Goal: Information Seeking & Learning: Learn about a topic

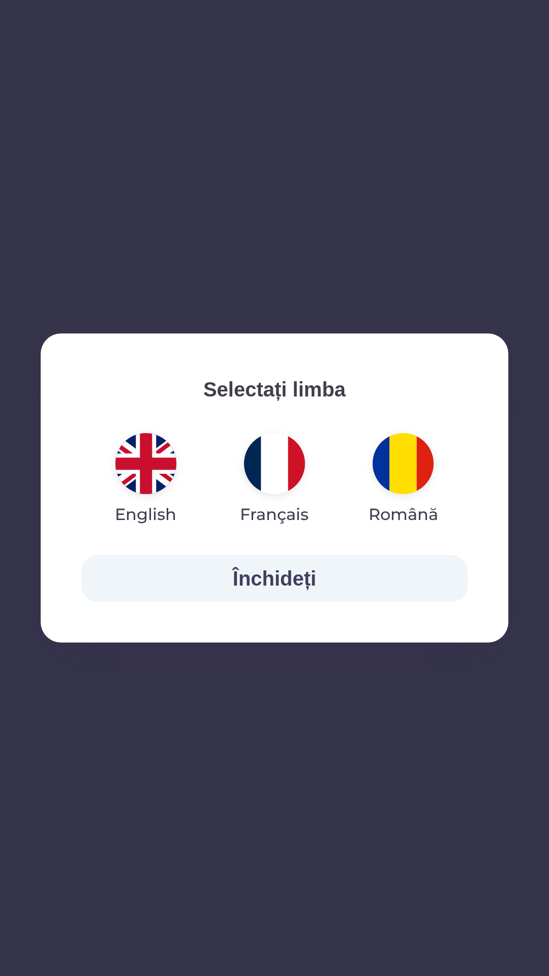
click at [403, 474] on img "button" at bounding box center [403, 463] width 61 height 61
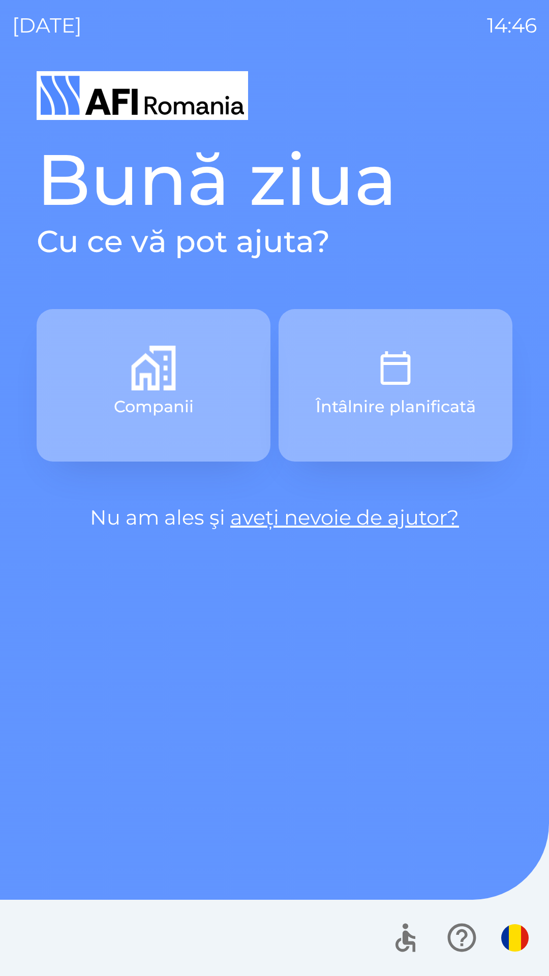
click at [405, 527] on link "aveți nevoie de ajutor?" at bounding box center [344, 517] width 229 height 25
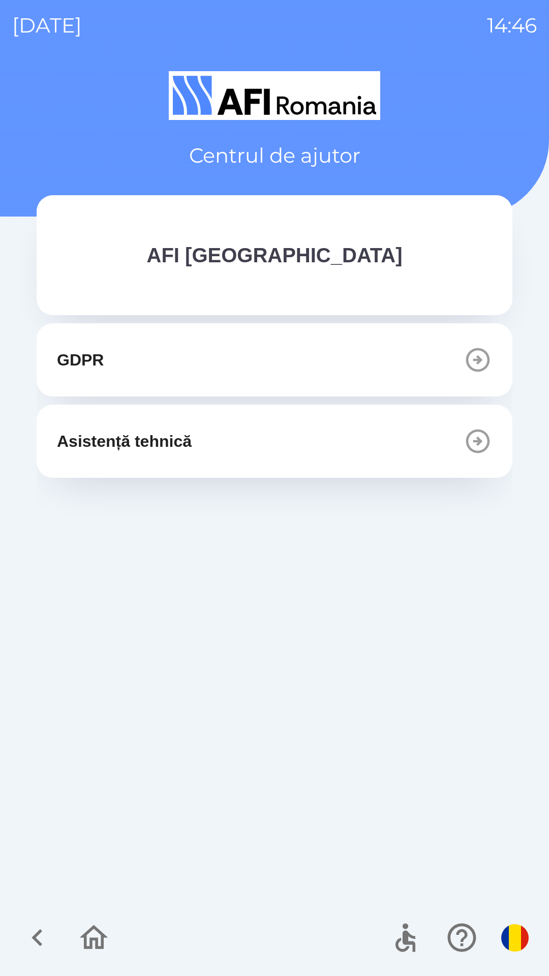
click at [363, 435] on button "Asistență tehnică" at bounding box center [275, 441] width 476 height 73
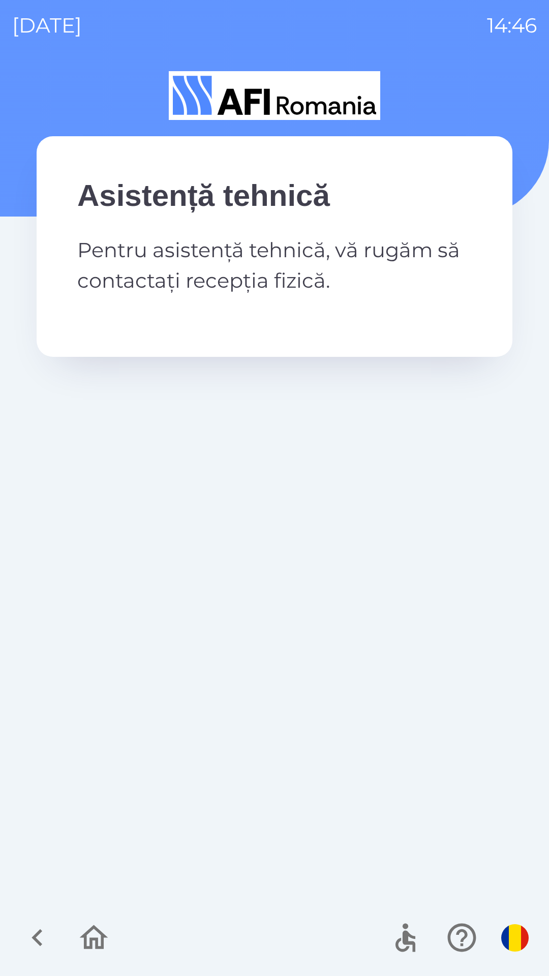
click at [38, 943] on icon "button" at bounding box center [37, 937] width 11 height 17
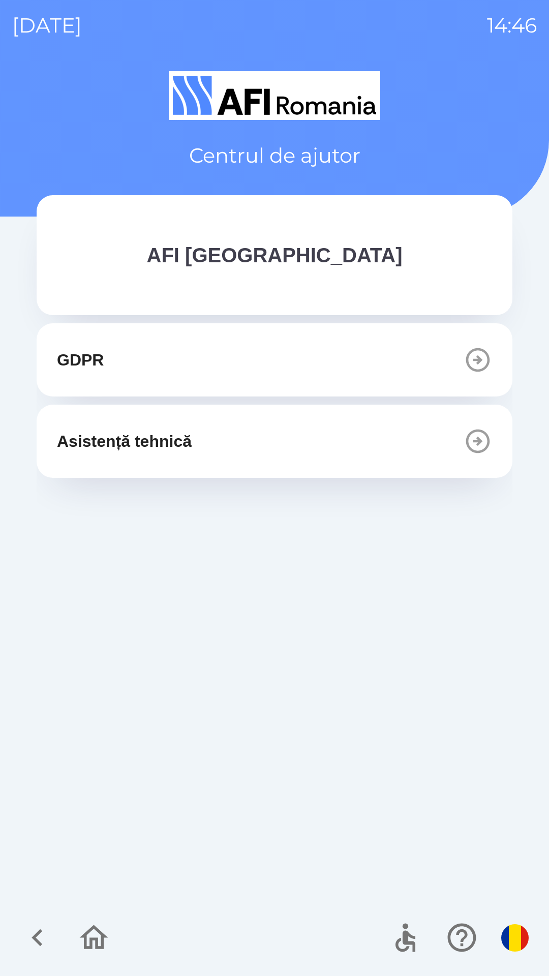
click at [341, 376] on button "GDPR" at bounding box center [275, 359] width 476 height 73
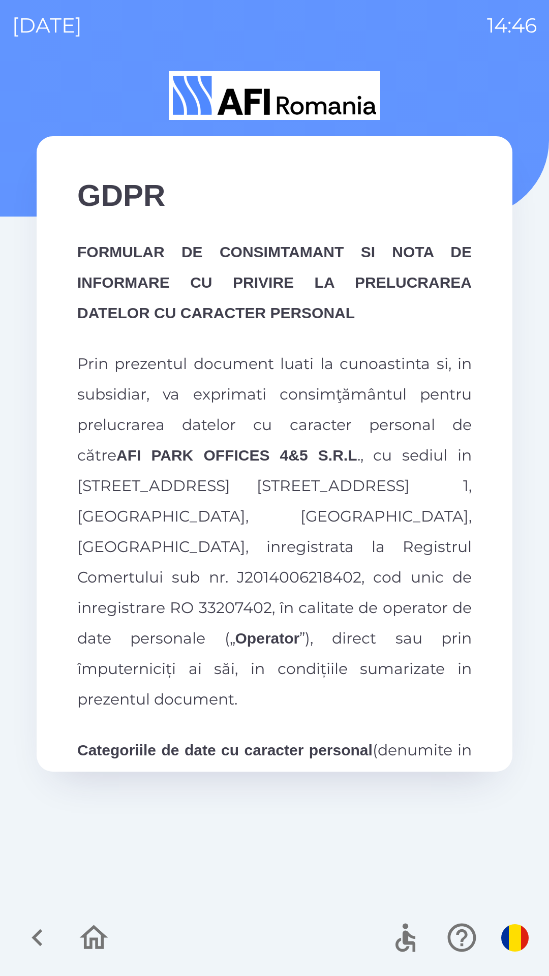
click at [508, 937] on img "button" at bounding box center [514, 937] width 27 height 27
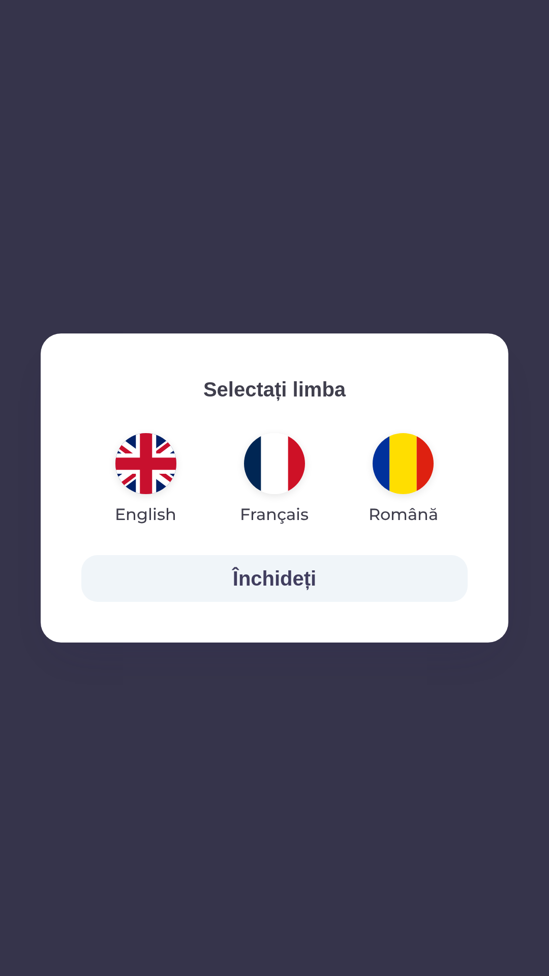
click at [279, 467] on img "button" at bounding box center [274, 463] width 61 height 61
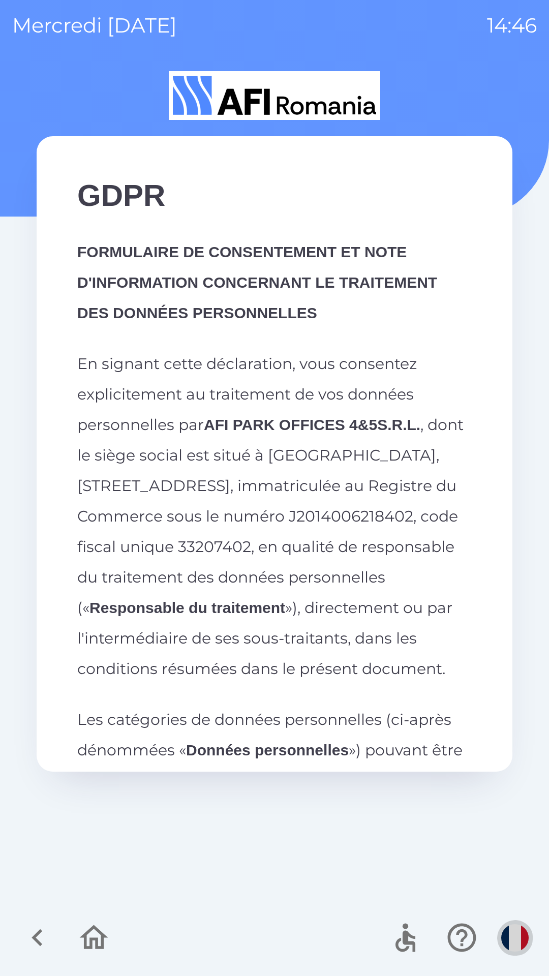
click at [513, 936] on img "button" at bounding box center [514, 937] width 27 height 27
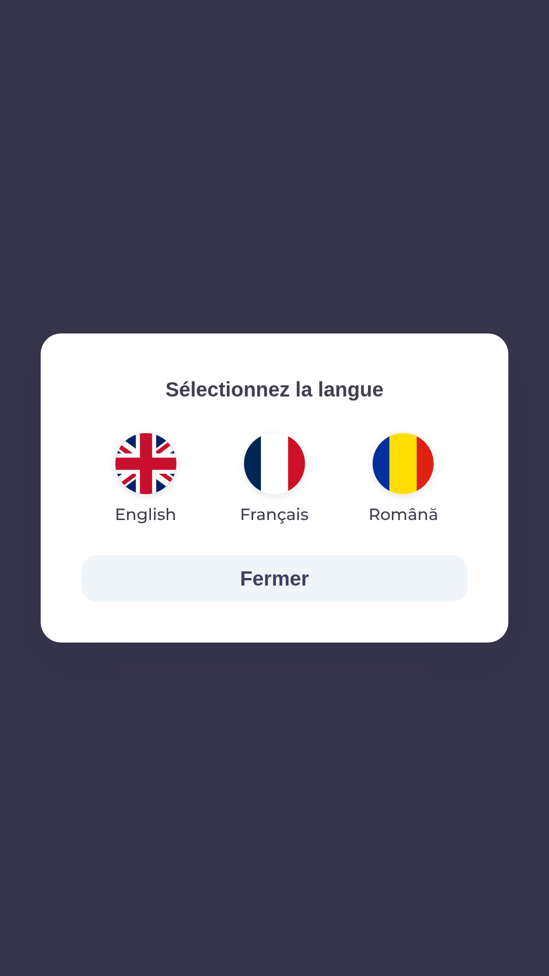
click at [150, 462] on img "button" at bounding box center [145, 463] width 61 height 61
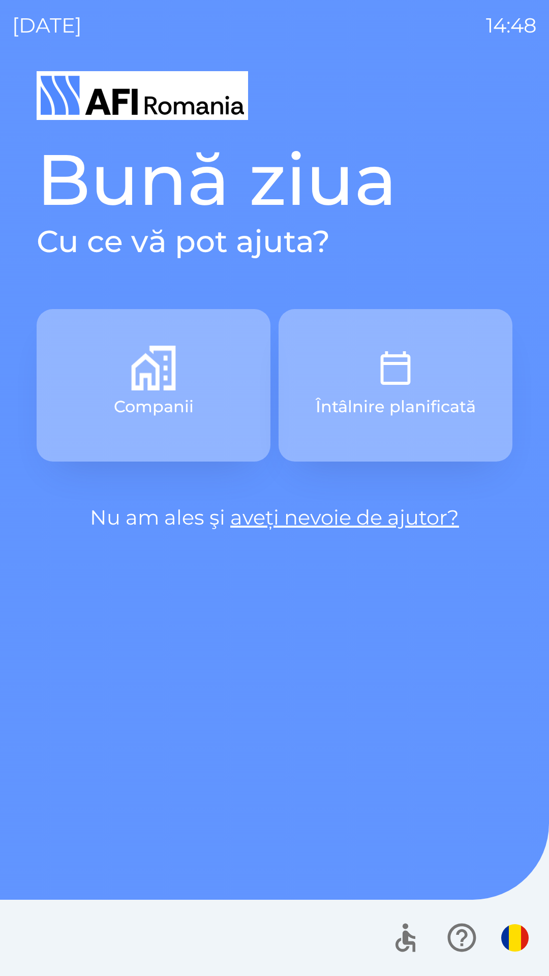
click at [393, 510] on link "aveți nevoie de ajutor?" at bounding box center [344, 517] width 229 height 25
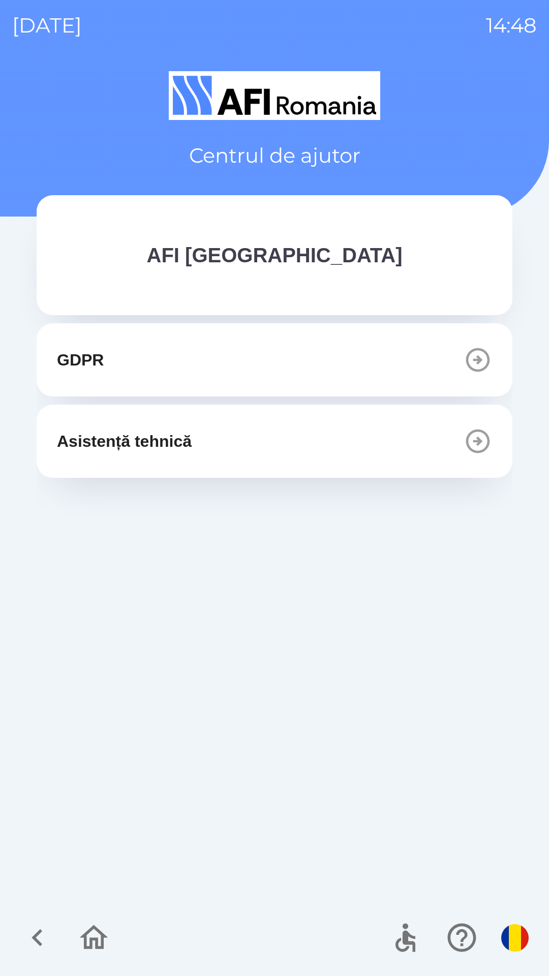
click at [268, 341] on button "GDPR" at bounding box center [275, 359] width 476 height 73
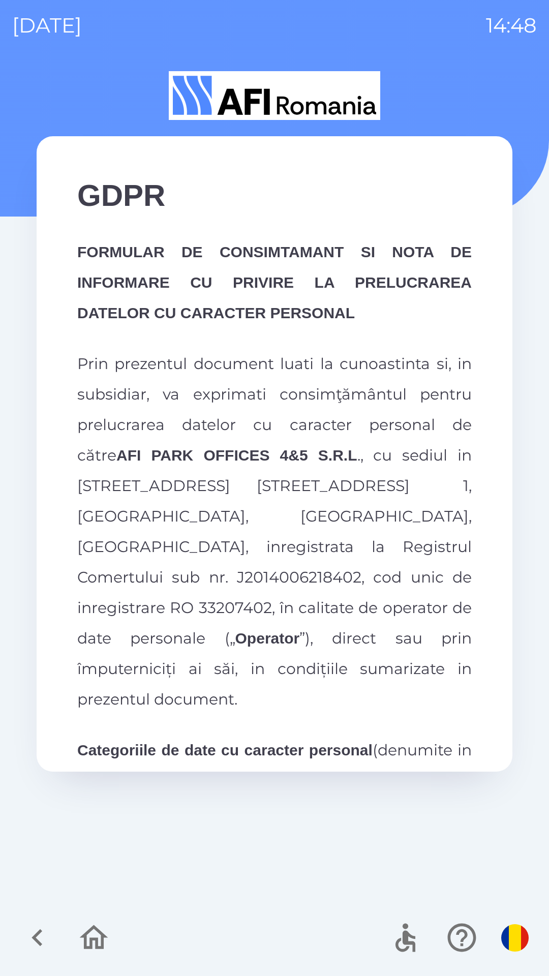
click at [84, 946] on icon "button" at bounding box center [94, 938] width 34 height 34
